Goal: Information Seeking & Learning: Learn about a topic

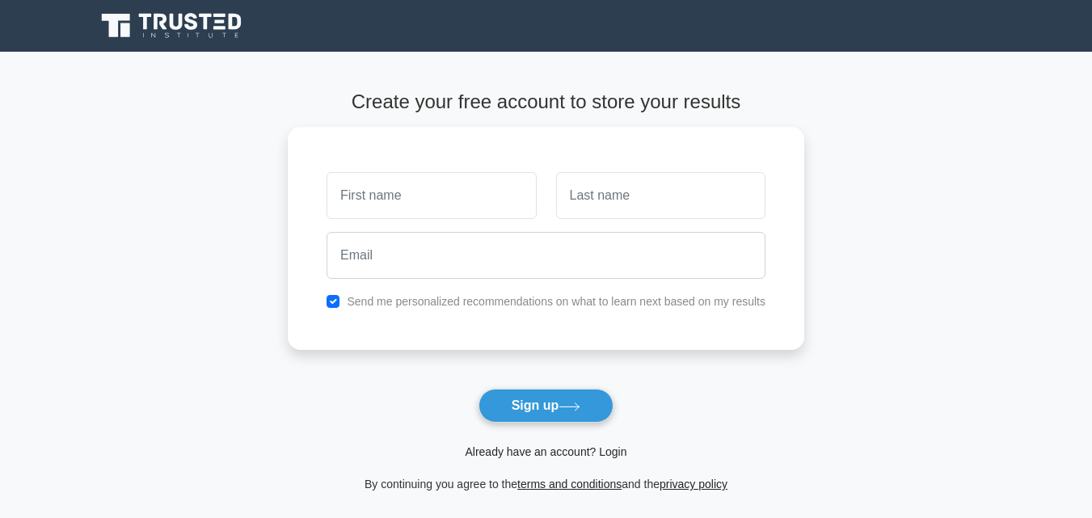
click at [573, 457] on link "Already have an account? Login" at bounding box center [546, 452] width 162 height 13
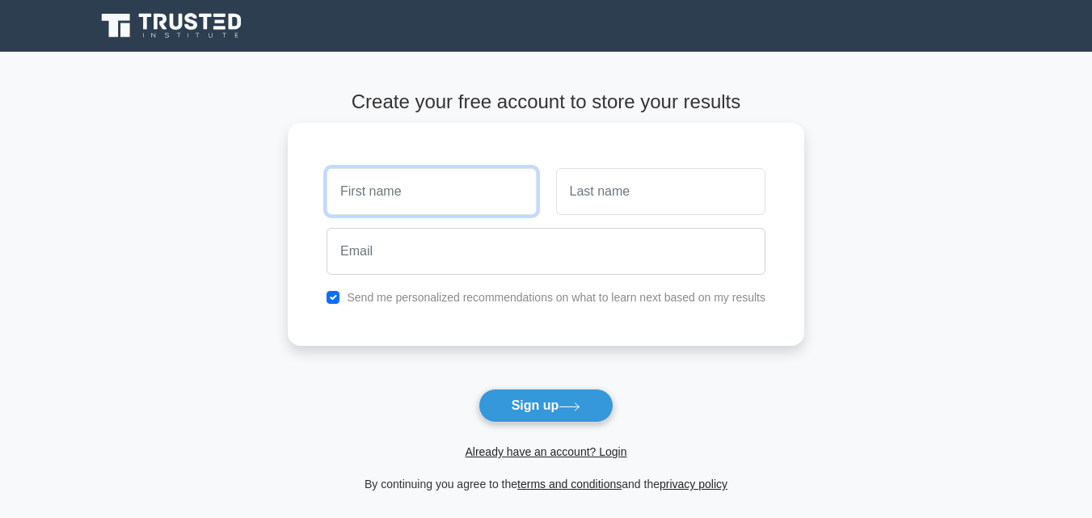
click at [407, 188] on input "text" at bounding box center [431, 191] width 209 height 47
type input "g"
type input "GRACE"
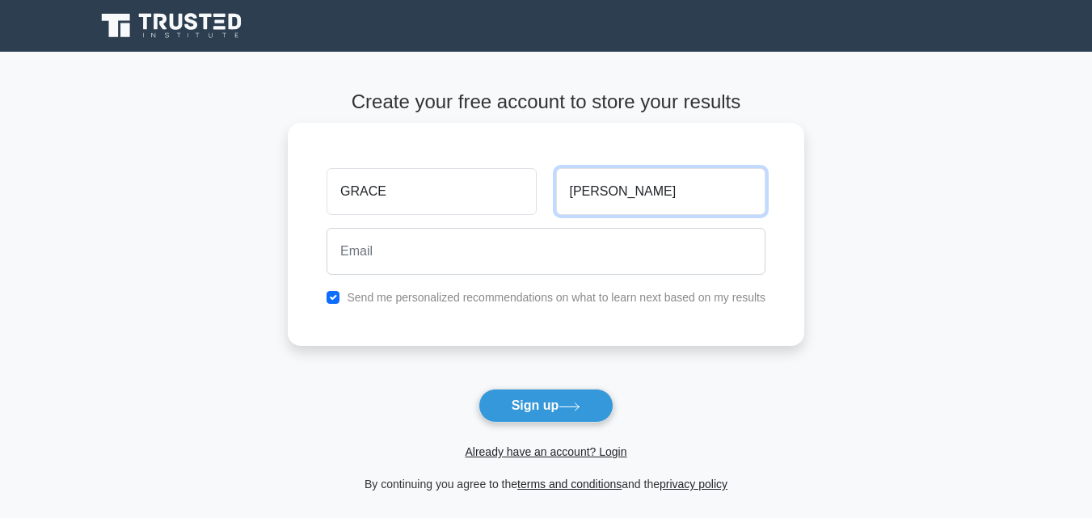
type input "JOHN"
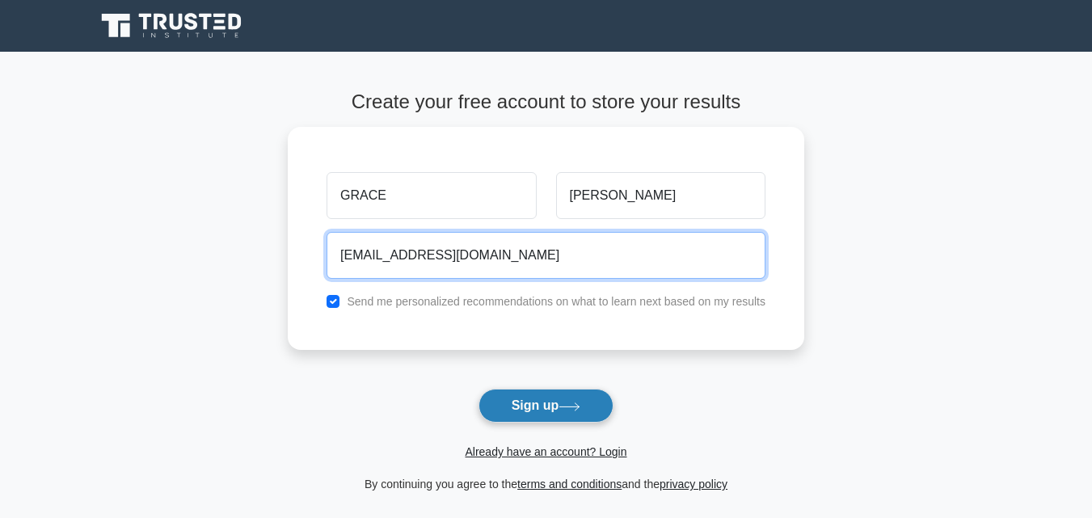
type input "abilityjohn51@gmail.com"
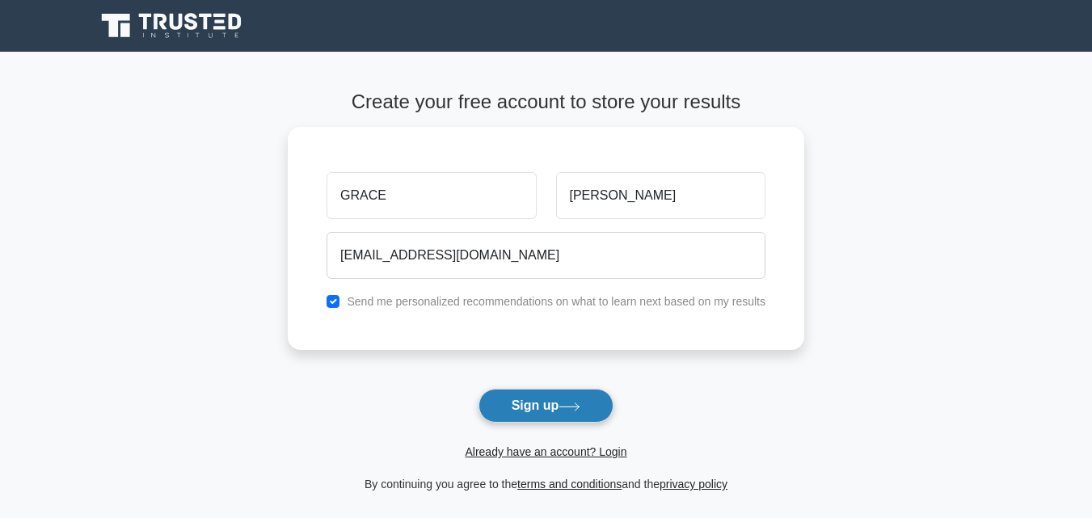
click at [567, 399] on button "Sign up" at bounding box center [547, 406] width 136 height 34
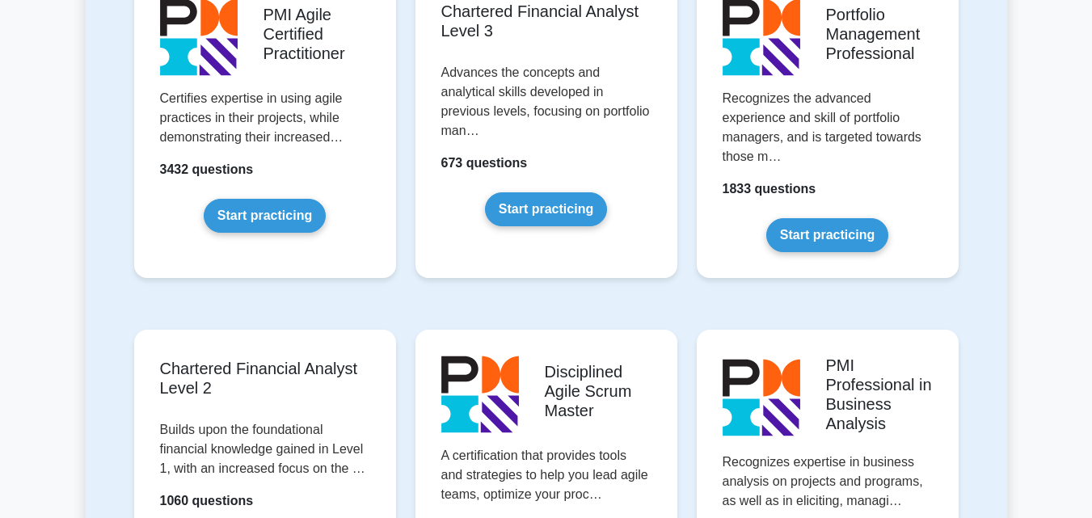
scroll to position [278, 0]
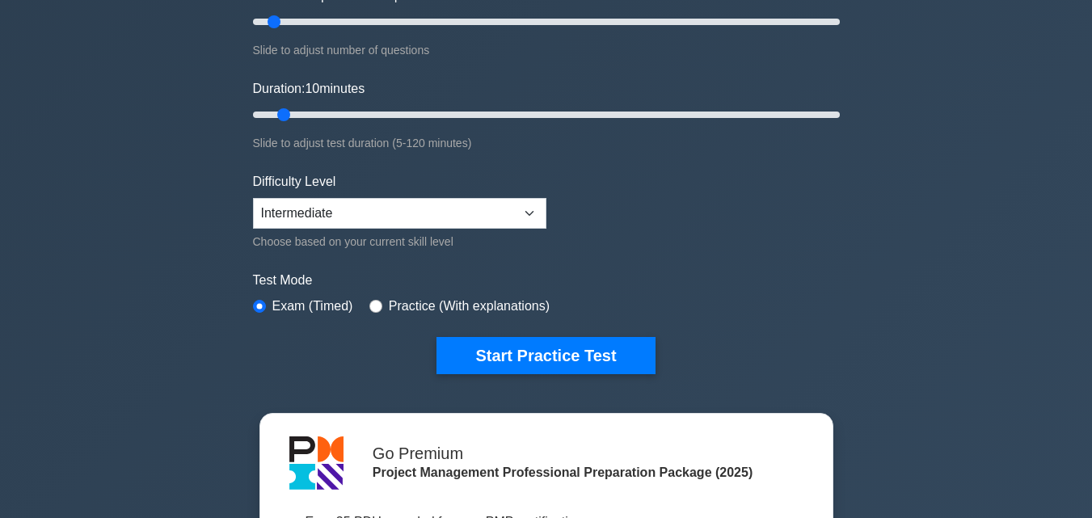
scroll to position [246, 0]
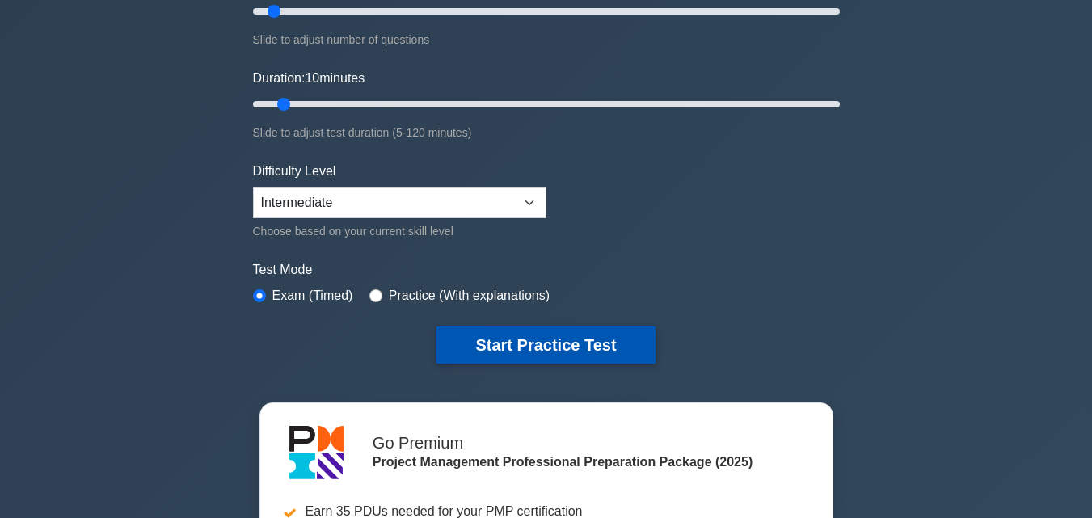
click at [605, 350] on button "Start Practice Test" at bounding box center [546, 345] width 218 height 37
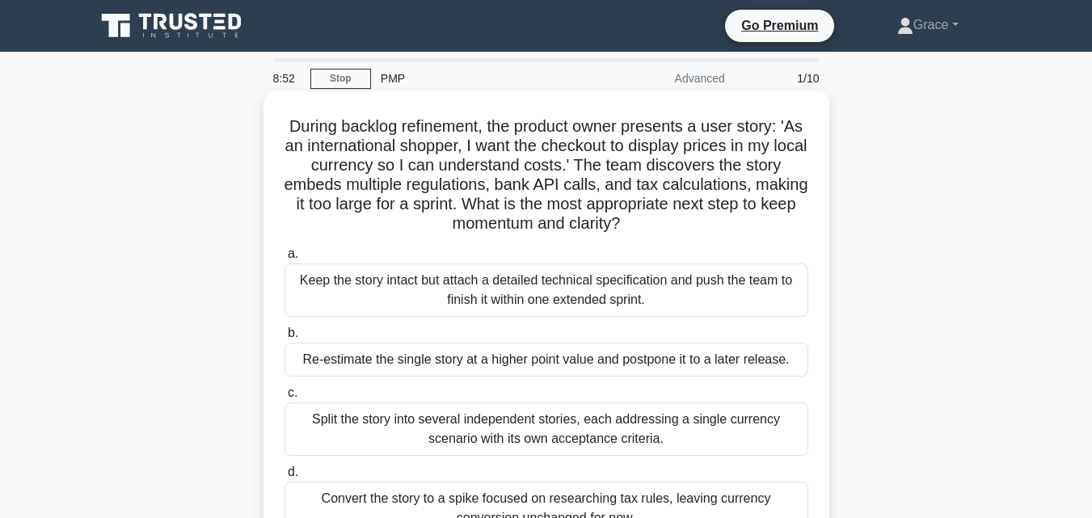
click at [645, 306] on div "Keep the story intact but attach a detailed technical specification and push th…" at bounding box center [547, 290] width 524 height 53
click at [285, 260] on input "a. Keep the story intact but attach a detailed technical specification and push…" at bounding box center [285, 254] width 0 height 11
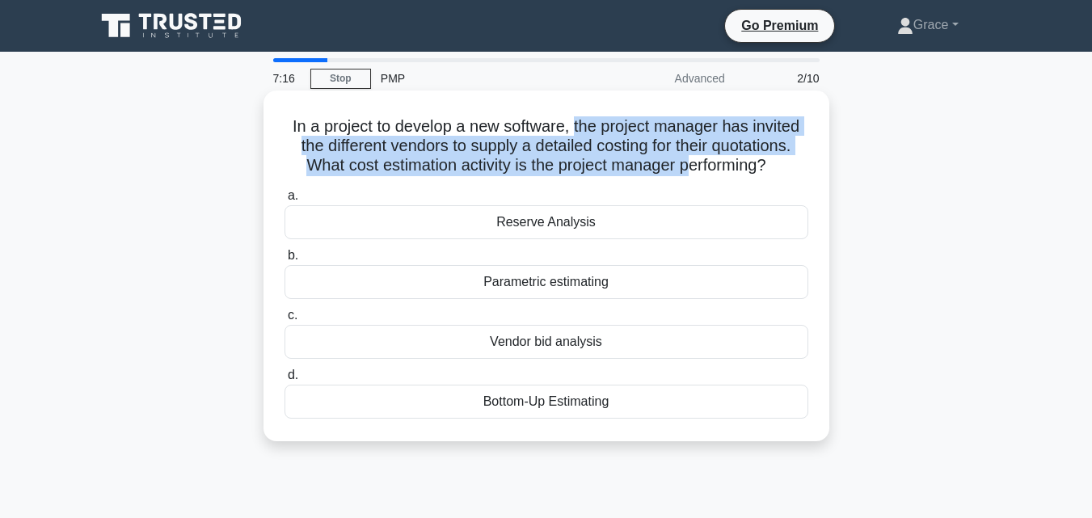
drag, startPoint x: 573, startPoint y: 134, endPoint x: 681, endPoint y: 184, distance: 118.6
click at [681, 184] on div "In a project to develop a new software, the project manager has invited the dif…" at bounding box center [546, 266] width 553 height 338
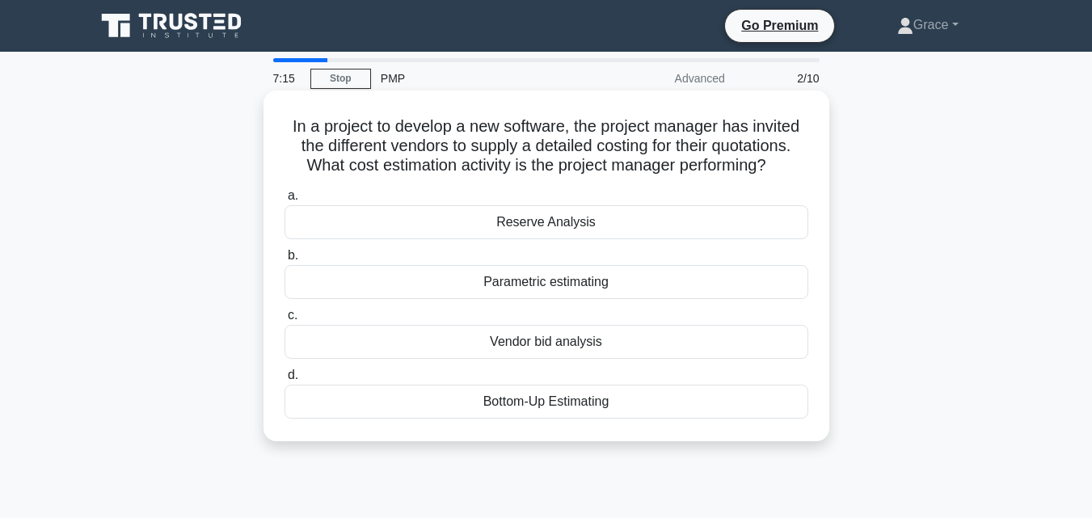
click at [686, 272] on div "Parametric estimating" at bounding box center [547, 282] width 524 height 34
click at [285, 261] on input "b. Parametric estimating" at bounding box center [285, 256] width 0 height 11
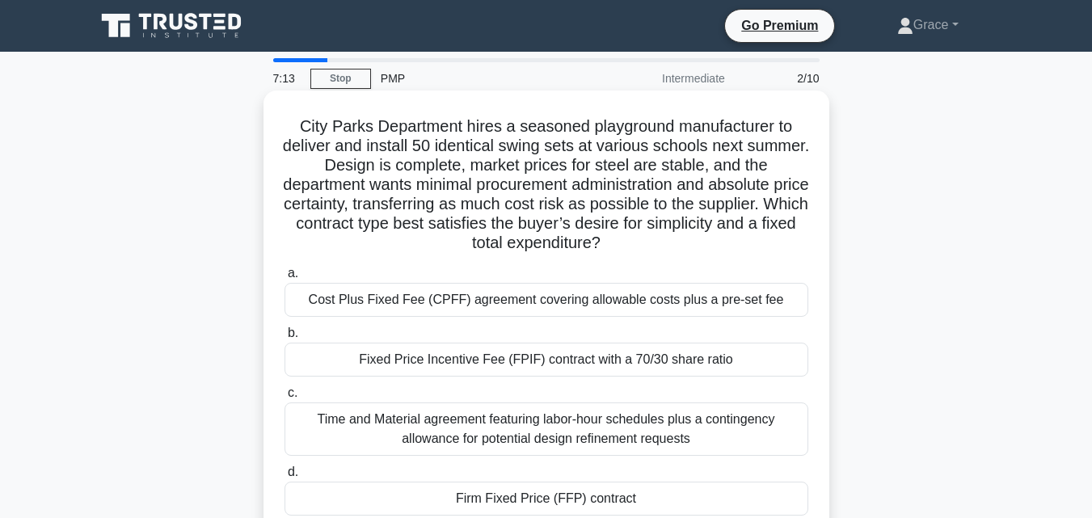
click at [563, 306] on div "Cost Plus Fixed Fee (CPFF) agreement covering allowable costs plus a pre-set fee" at bounding box center [547, 300] width 524 height 34
click at [285, 279] on input "a. Cost Plus Fixed Fee (CPFF) agreement covering allowable costs plus a pre-set…" at bounding box center [285, 273] width 0 height 11
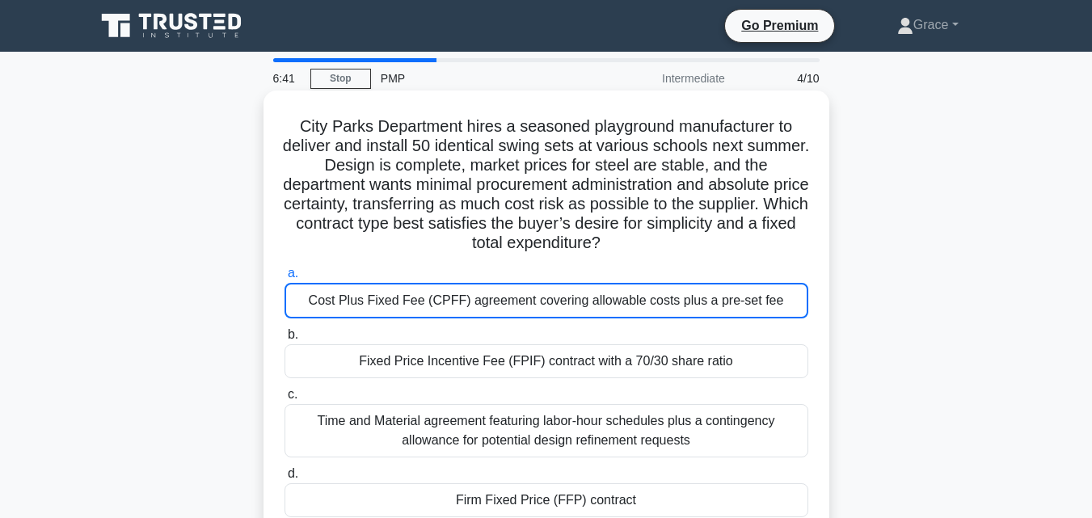
click at [680, 302] on div "Cost Plus Fixed Fee (CPFF) agreement covering allowable costs plus a pre-set fee" at bounding box center [547, 301] width 524 height 36
click at [285, 279] on input "a. Cost Plus Fixed Fee (CPFF) agreement covering allowable costs plus a pre-set…" at bounding box center [285, 273] width 0 height 11
click at [680, 302] on div "Cost Plus Fixed Fee (CPFF) agreement covering allowable costs plus a pre-set fee" at bounding box center [547, 301] width 524 height 36
click at [285, 279] on input "a. Cost Plus Fixed Fee (CPFF) agreement covering allowable costs plus a pre-set…" at bounding box center [285, 273] width 0 height 11
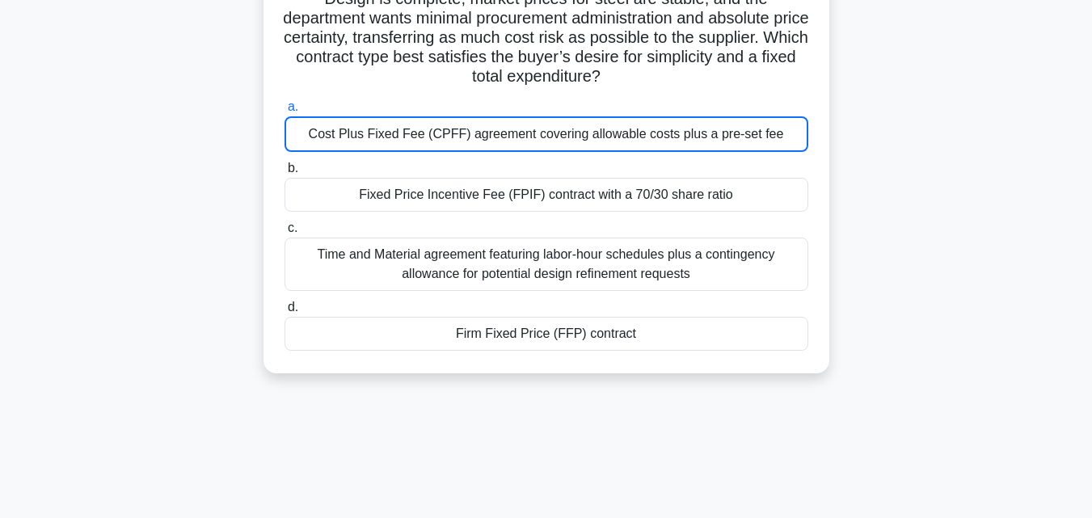
scroll to position [171, 0]
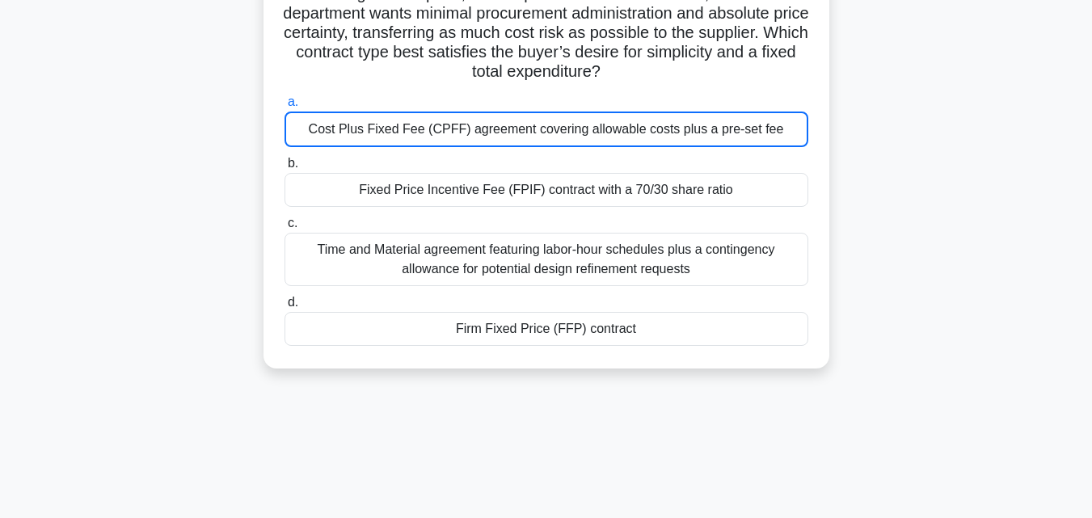
click at [639, 195] on div "Fixed Price Incentive Fee (FPIF) contract with a 70/30 share ratio" at bounding box center [547, 190] width 524 height 34
click at [285, 169] on input "b. Fixed Price Incentive Fee (FPIF) contract with a 70/30 share ratio" at bounding box center [285, 163] width 0 height 11
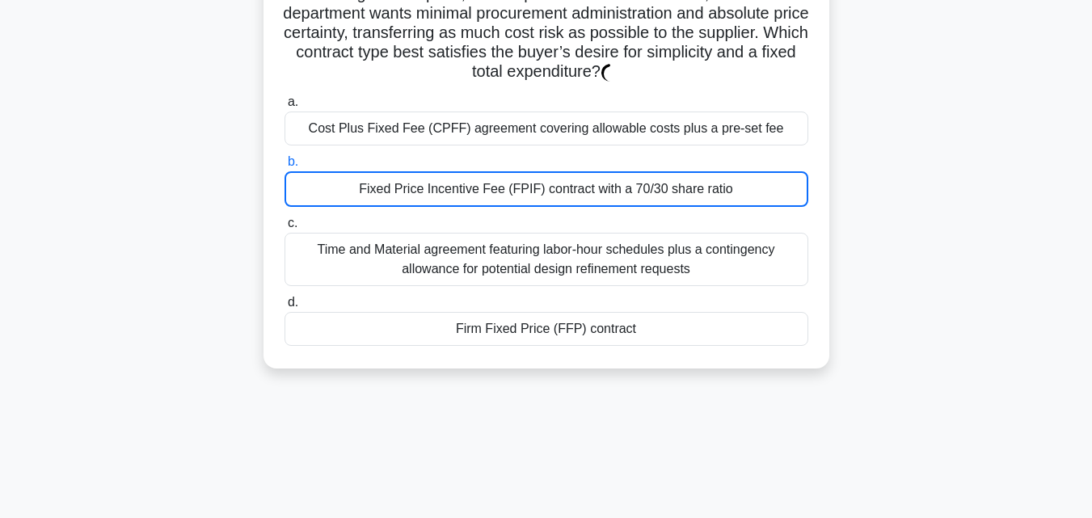
click at [610, 129] on div "Cost Plus Fixed Fee (CPFF) agreement covering allowable costs plus a pre-set fee" at bounding box center [547, 129] width 524 height 34
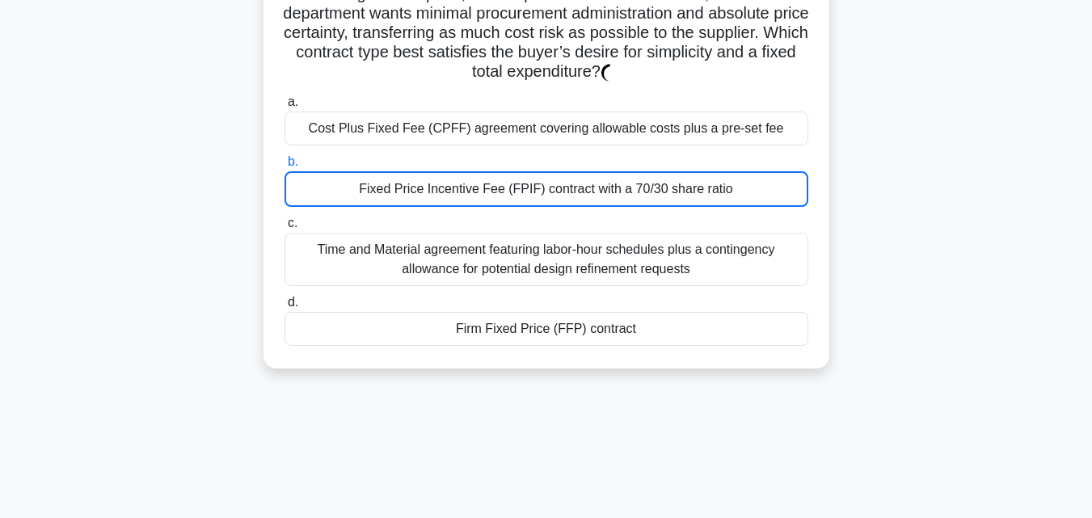
click at [610, 129] on div "Cost Plus Fixed Fee (CPFF) agreement covering allowable costs plus a pre-set fee" at bounding box center [547, 129] width 524 height 34
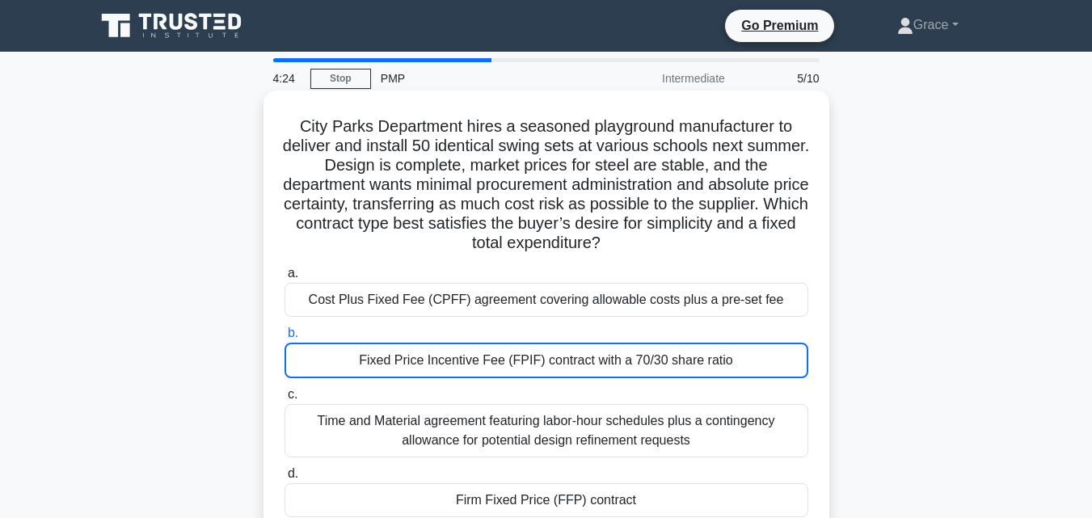
click at [716, 100] on div "City Parks Department hires a seasoned playground manufacturer to deliver and i…" at bounding box center [546, 315] width 553 height 437
click at [567, 359] on div "Fixed Price Incentive Fee (FPIF) contract with a 70/30 share ratio" at bounding box center [547, 361] width 524 height 36
click at [285, 339] on input "b. Fixed Price Incentive Fee (FPIF) contract with a 70/30 share ratio" at bounding box center [285, 333] width 0 height 11
click at [534, 312] on div "Cost Plus Fixed Fee (CPFF) agreement covering allowable costs plus a pre-set fee" at bounding box center [547, 300] width 524 height 34
click at [285, 279] on input "a. Cost Plus Fixed Fee (CPFF) agreement covering allowable costs plus a pre-set…" at bounding box center [285, 273] width 0 height 11
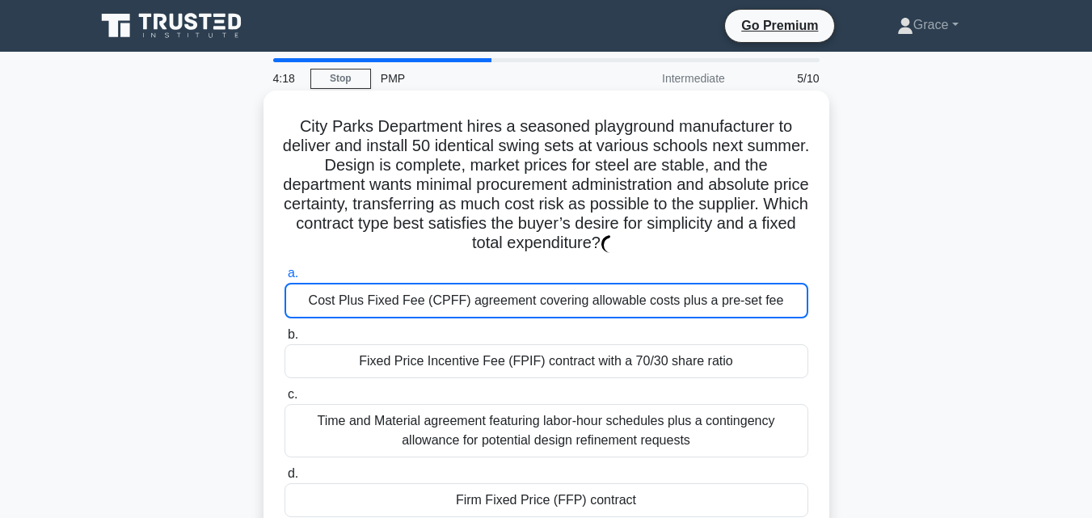
click at [534, 312] on div "Cost Plus Fixed Fee (CPFF) agreement covering allowable costs plus a pre-set fee" at bounding box center [547, 301] width 524 height 36
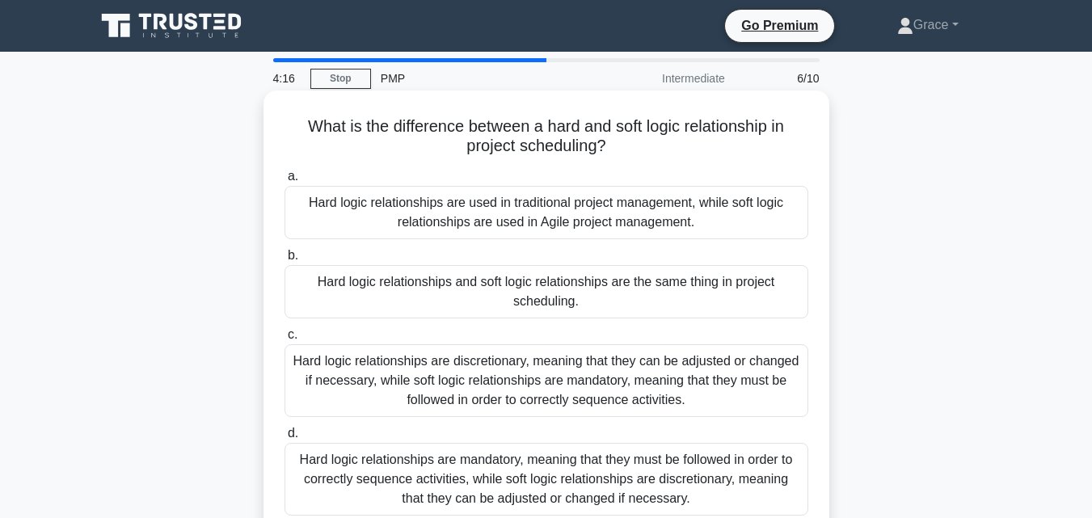
click at [540, 304] on div "Hard logic relationships and soft logic relationships are the same thing in pro…" at bounding box center [547, 291] width 524 height 53
click at [285, 261] on input "b. Hard logic relationships and soft logic relationships are the same thing in …" at bounding box center [285, 256] width 0 height 11
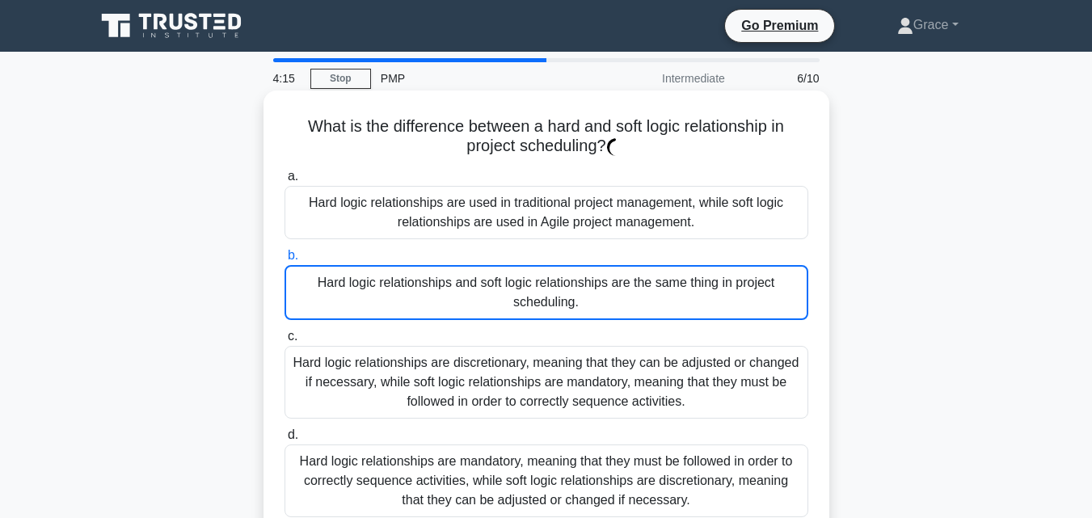
click at [540, 304] on div "Hard logic relationships and soft logic relationships are the same thing in pro…" at bounding box center [547, 292] width 524 height 55
click at [285, 261] on input "b. Hard logic relationships and soft logic relationships are the same thing in …" at bounding box center [285, 256] width 0 height 11
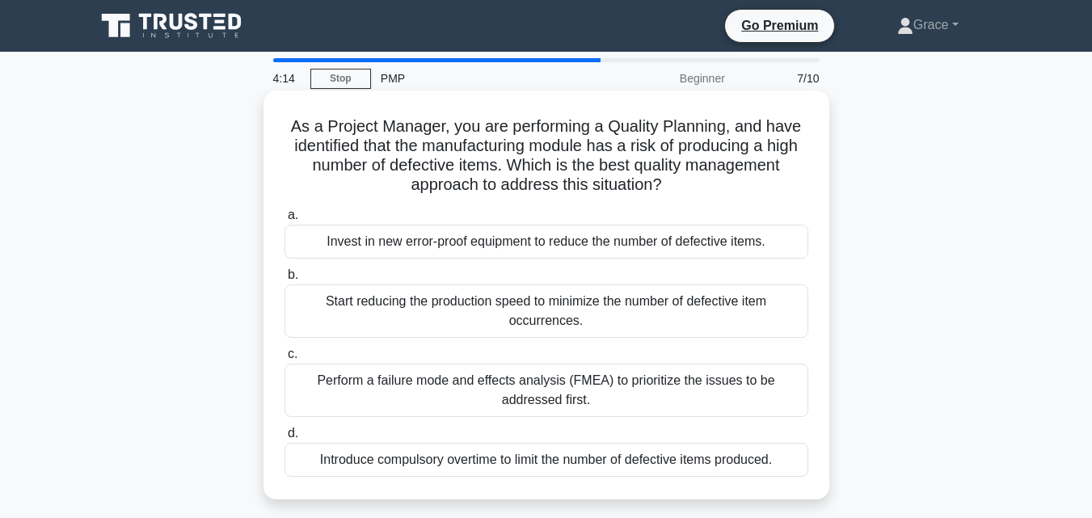
click at [574, 299] on div "Start reducing the production speed to minimize the number of defective item oc…" at bounding box center [547, 311] width 524 height 53
click at [285, 281] on input "b. Start reducing the production speed to minimize the number of defective item…" at bounding box center [285, 275] width 0 height 11
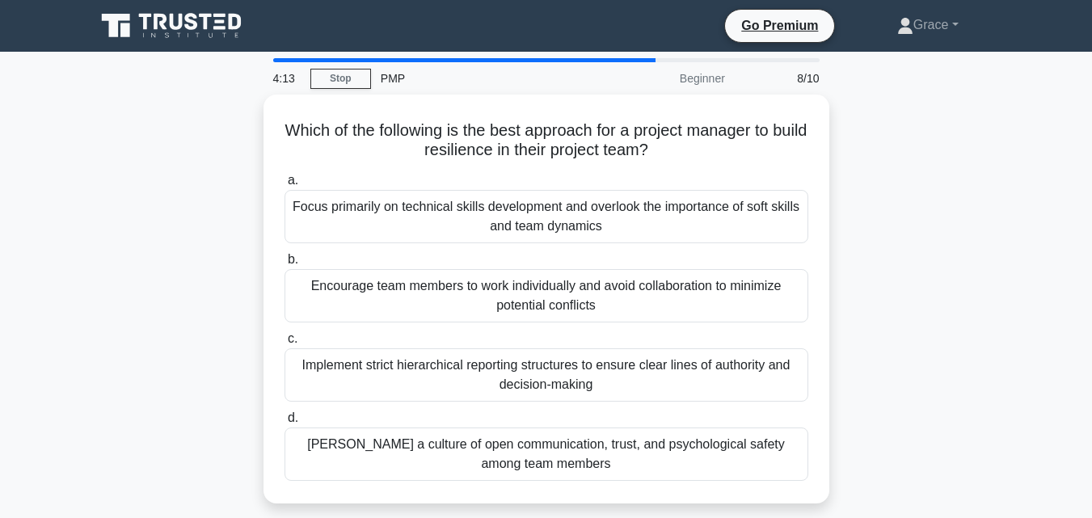
click at [574, 299] on div "Encourage team members to work individually and avoid collaboration to minimize…" at bounding box center [547, 295] width 524 height 53
click at [285, 265] on input "b. Encourage team members to work individually and avoid collaboration to minim…" at bounding box center [285, 260] width 0 height 11
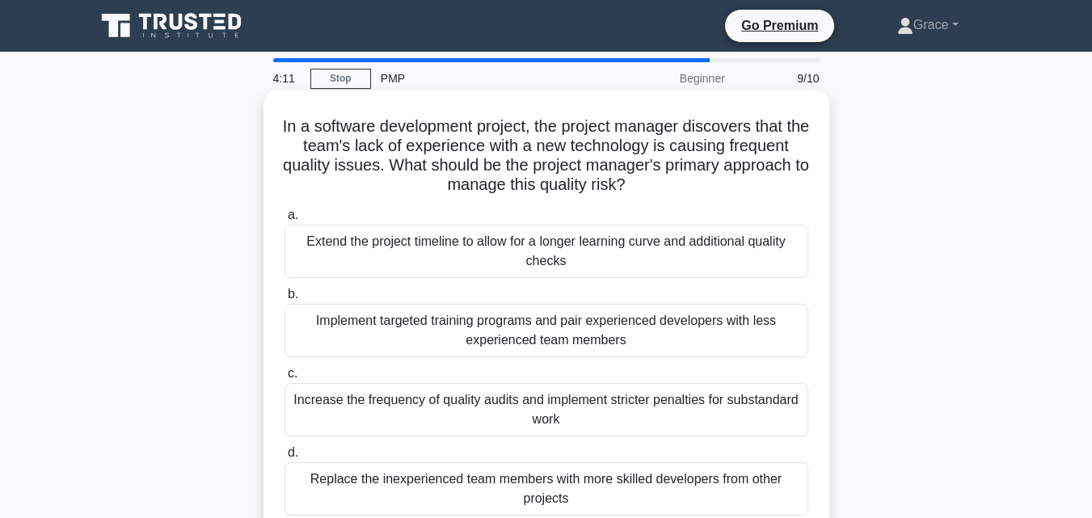
click at [560, 273] on div "Extend the project timeline to allow for a longer learning curve and additional…" at bounding box center [547, 251] width 524 height 53
click at [285, 221] on input "a. Extend the project timeline to allow for a longer learning curve and additio…" at bounding box center [285, 215] width 0 height 11
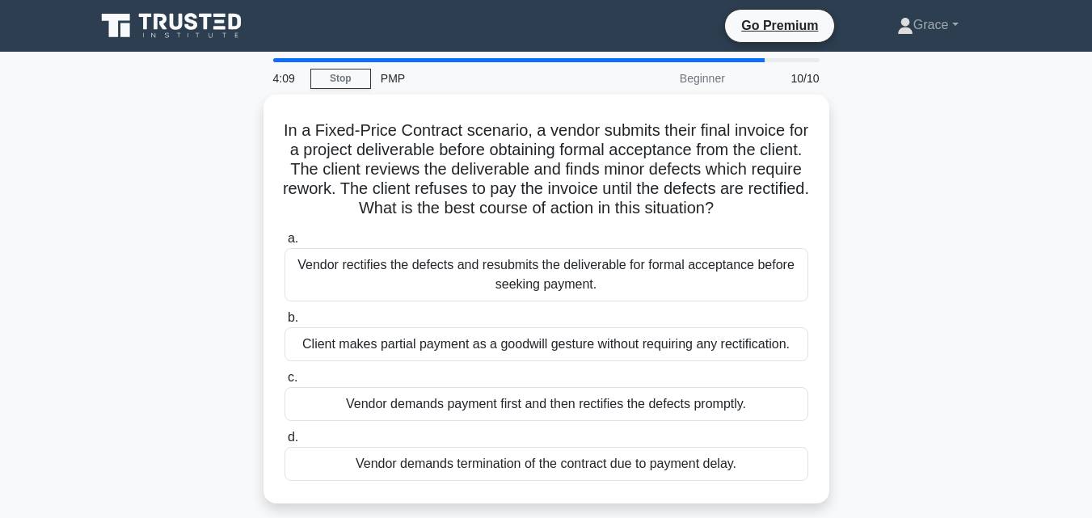
click at [560, 273] on div "Vendor rectifies the defects and resubmits the deliverable for formal acceptanc…" at bounding box center [547, 274] width 524 height 53
click at [285, 244] on input "a. Vendor rectifies the defects and resubmits the deliverable for formal accept…" at bounding box center [285, 239] width 0 height 11
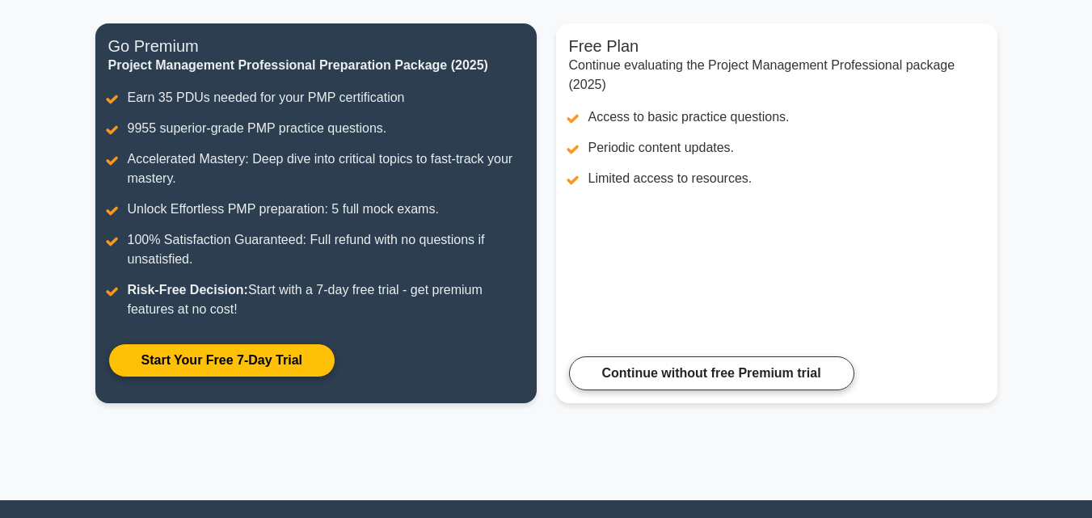
scroll to position [200, 0]
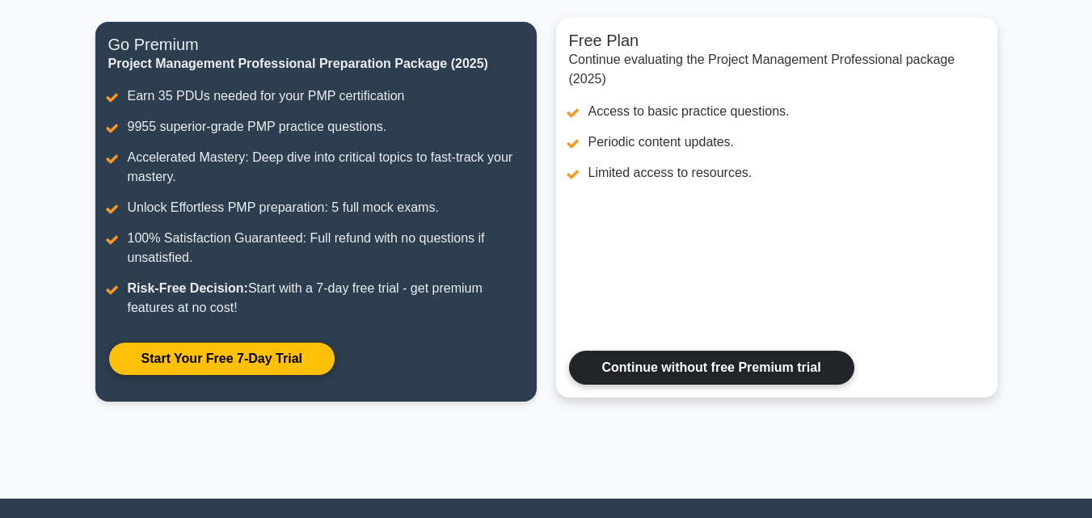
click at [783, 361] on link "Continue without free Premium trial" at bounding box center [711, 368] width 285 height 34
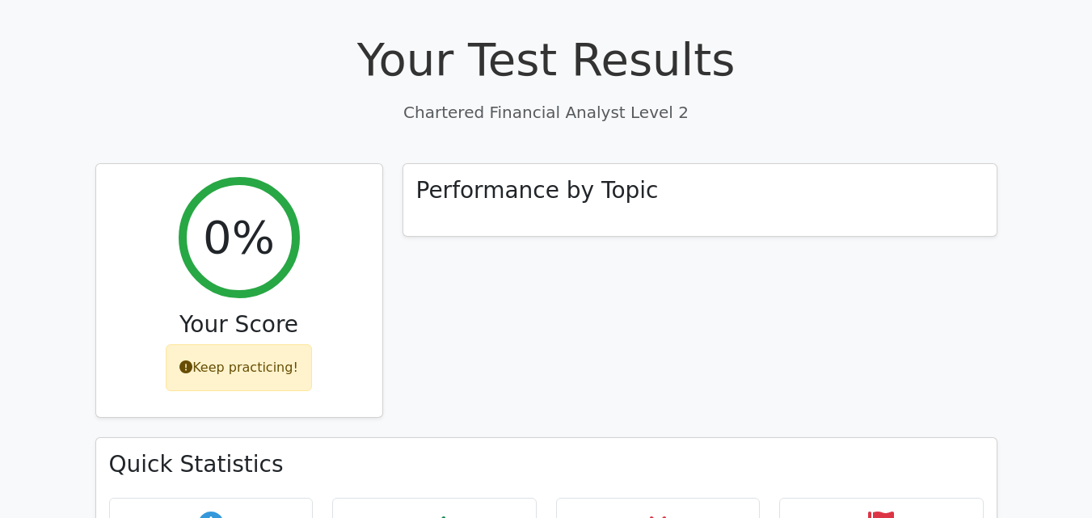
scroll to position [470, 0]
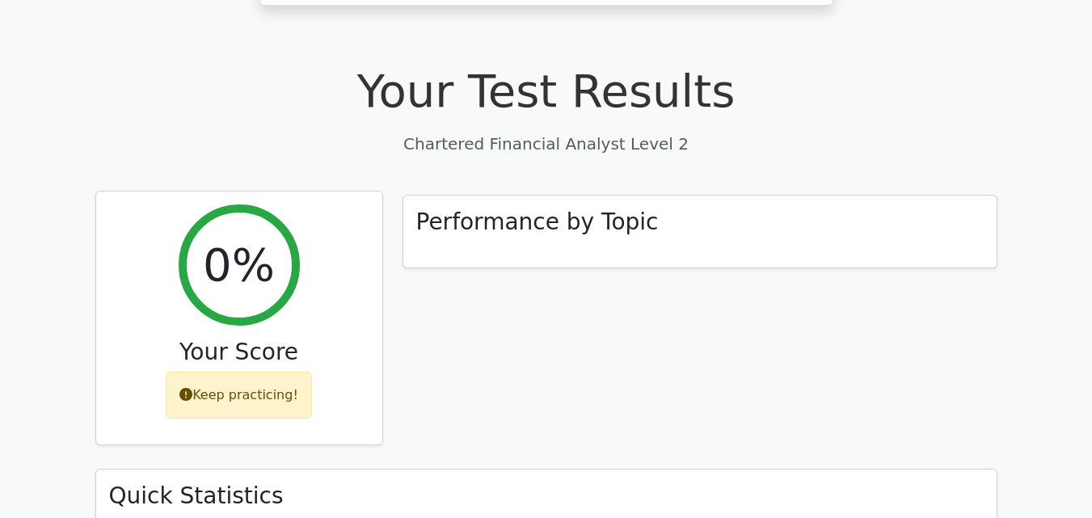
click at [226, 372] on div "Keep practicing!" at bounding box center [239, 395] width 146 height 47
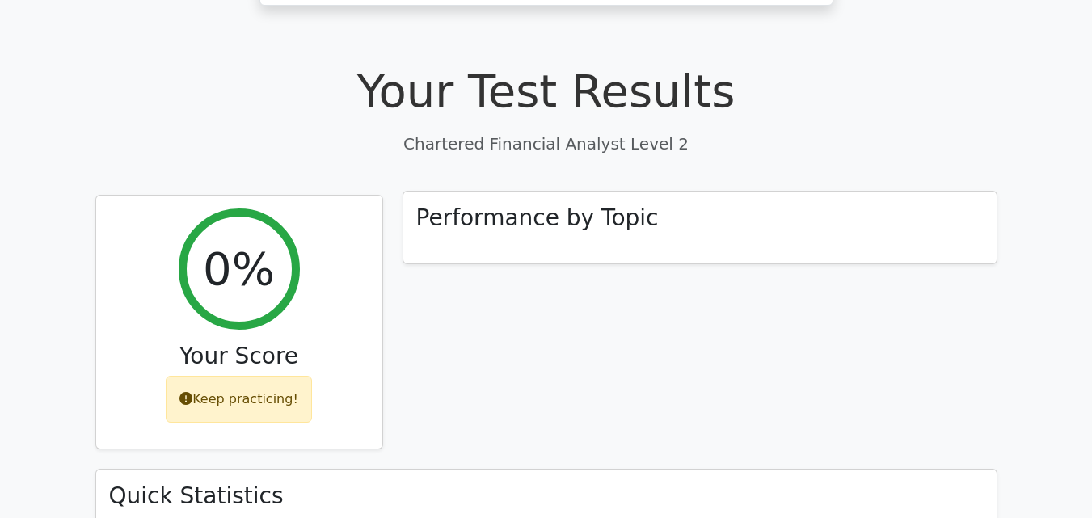
click at [640, 192] on div "Performance by Topic" at bounding box center [699, 228] width 593 height 73
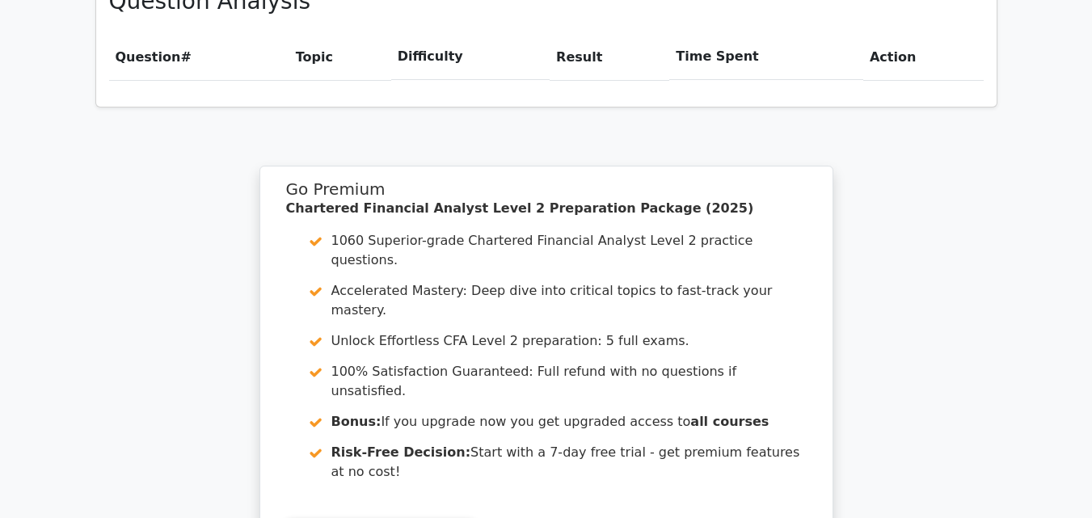
scroll to position [1222, 0]
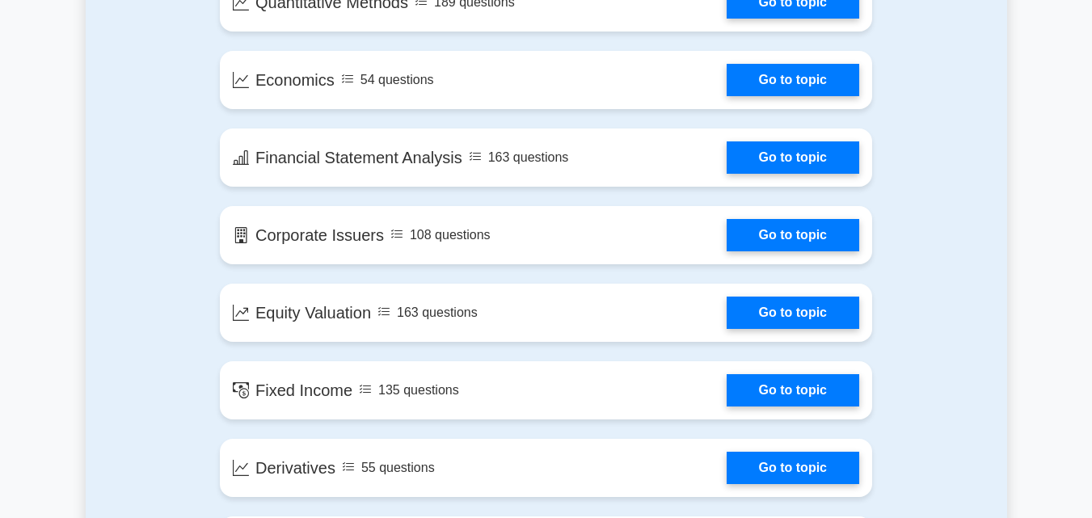
scroll to position [1184, 0]
